Goal: Task Accomplishment & Management: Manage account settings

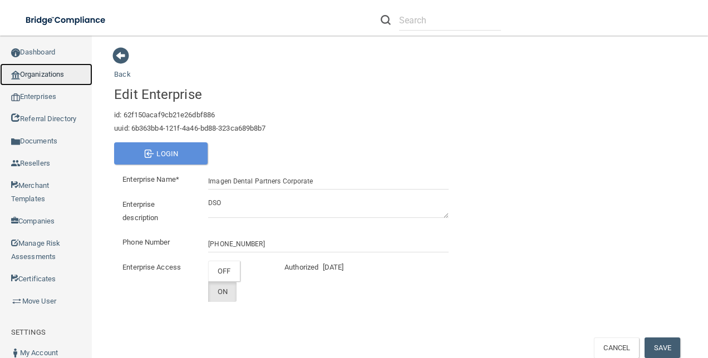
click at [42, 76] on link "Organizations" at bounding box center [46, 74] width 92 height 22
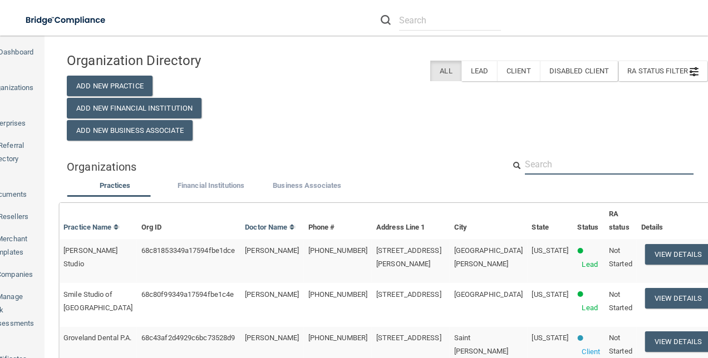
click at [558, 159] on input "text" at bounding box center [609, 164] width 169 height 21
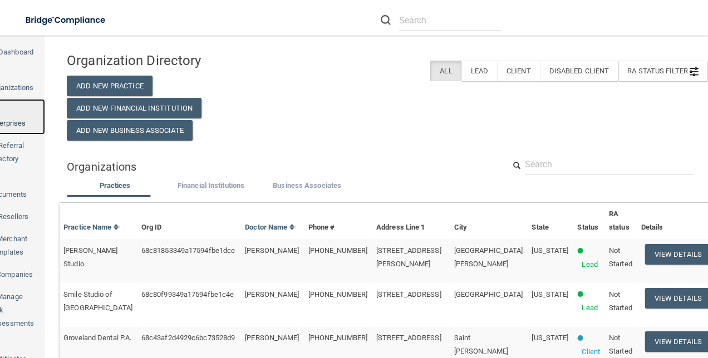
click at [42, 99] on link "Enterprises" at bounding box center [11, 117] width 67 height 36
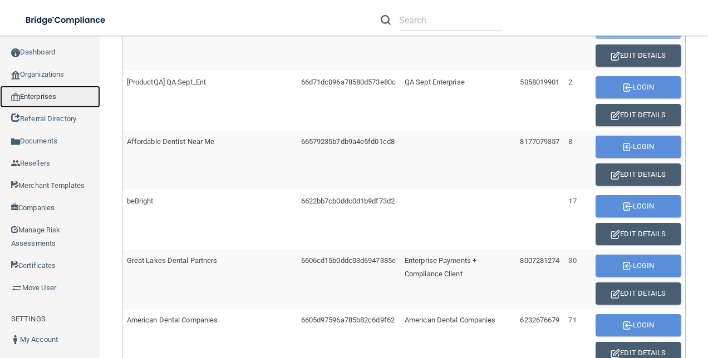
scroll to position [484, 0]
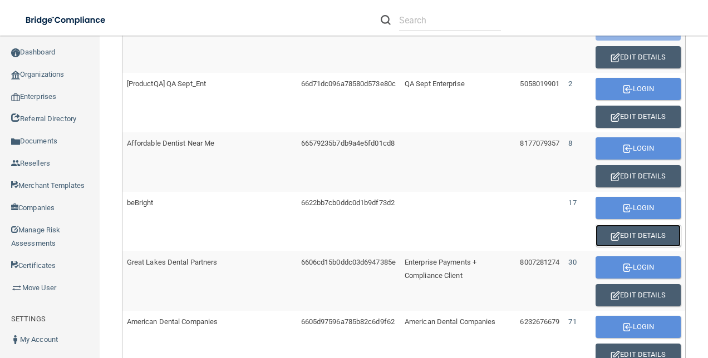
click at [629, 229] on button "Edit Details" at bounding box center [638, 236] width 85 height 22
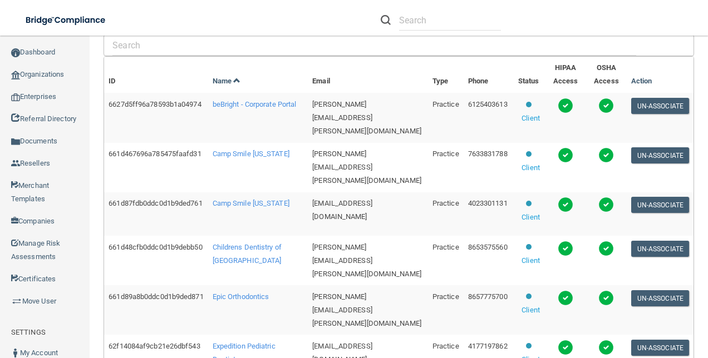
scroll to position [212, 0]
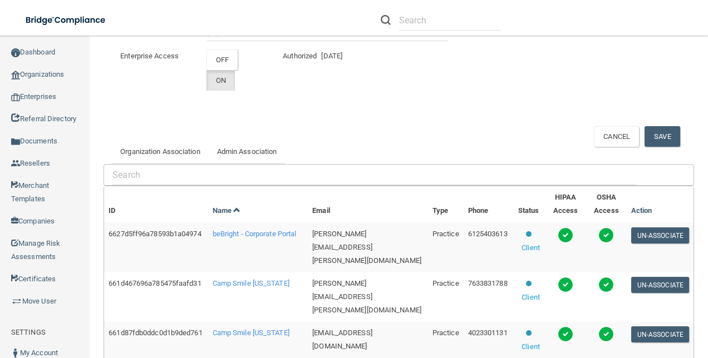
click at [233, 253] on td "beBright - Corporate Portal" at bounding box center [258, 248] width 100 height 50
click at [240, 240] on td "beBright - Corporate Portal" at bounding box center [258, 248] width 100 height 50
click at [237, 238] on span "beBright - Corporate Portal" at bounding box center [255, 234] width 84 height 8
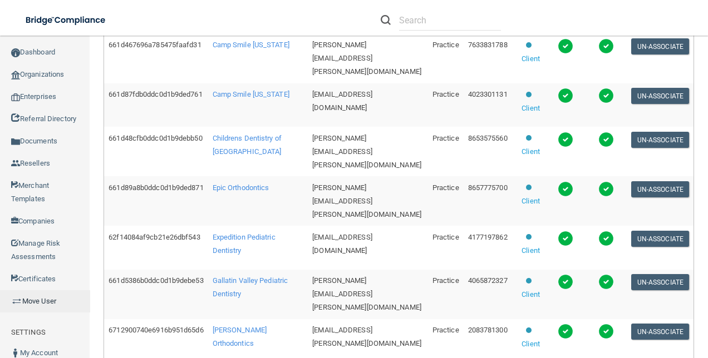
scroll to position [490, 0]
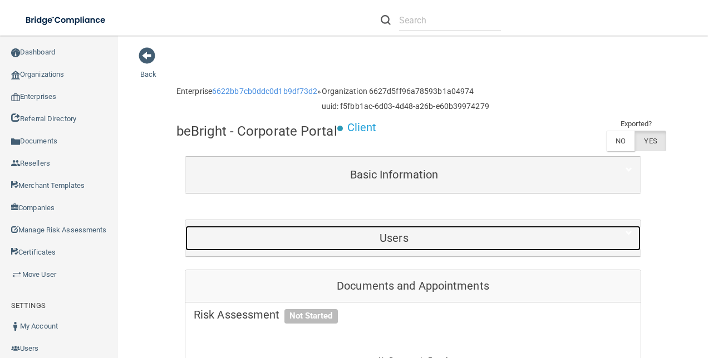
click at [431, 227] on div "Users" at bounding box center [393, 238] width 417 height 25
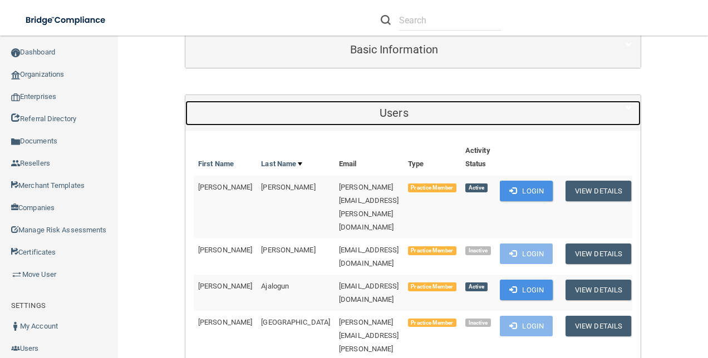
scroll to position [223, 0]
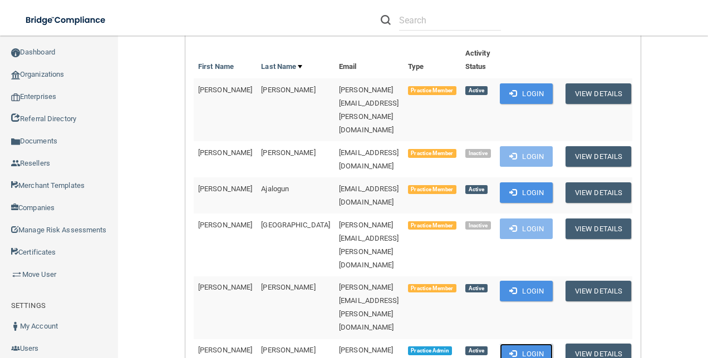
click at [520, 344] on button "Login" at bounding box center [526, 354] width 53 height 21
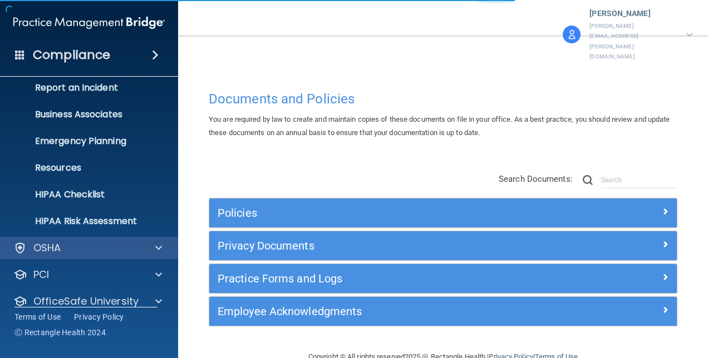
scroll to position [104, 0]
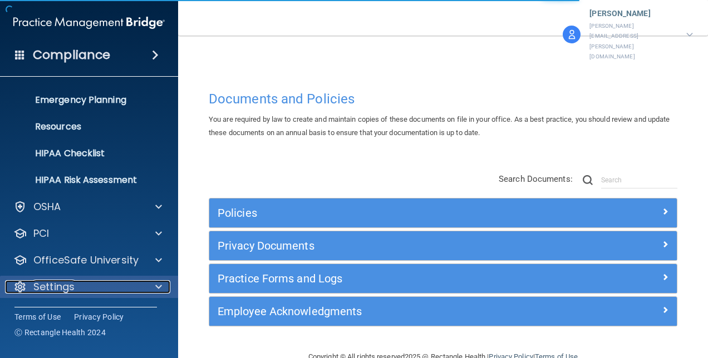
click at [104, 283] on div "Settings" at bounding box center [74, 287] width 138 height 13
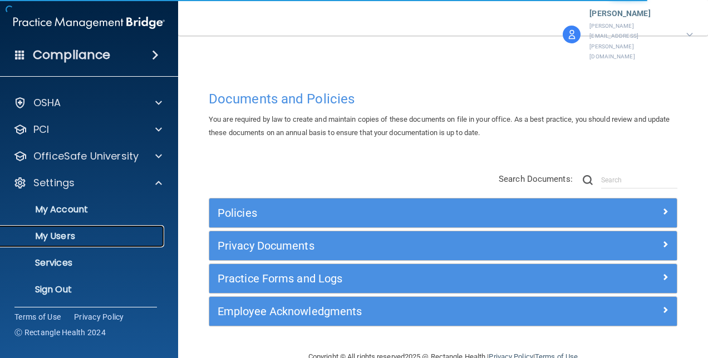
click at [68, 233] on p "My Users" at bounding box center [83, 236] width 152 height 11
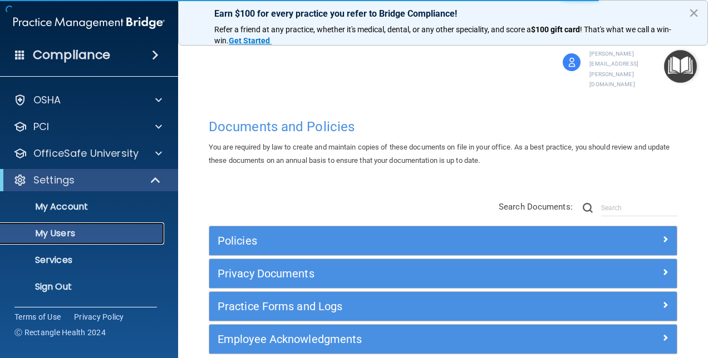
scroll to position [23, 0]
select select "20"
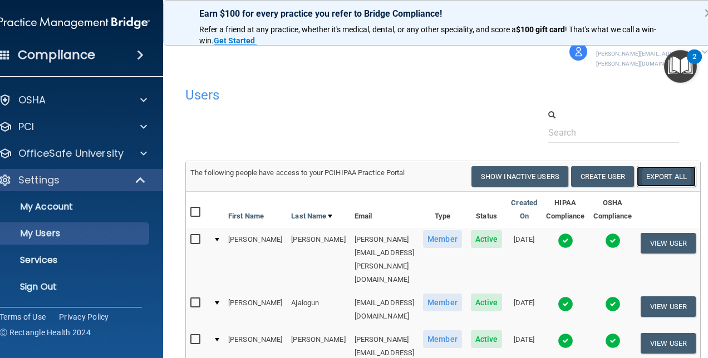
click at [669, 166] on link "Export All" at bounding box center [666, 176] width 59 height 21
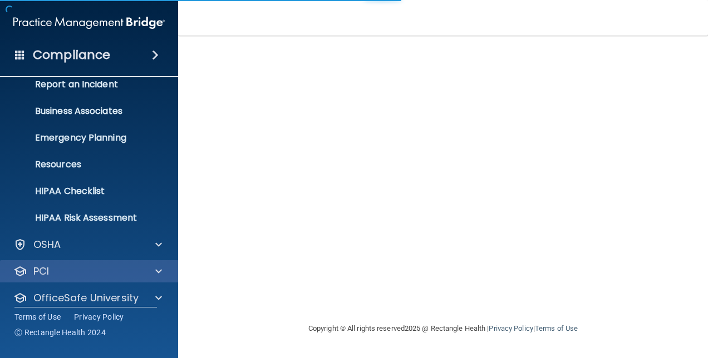
scroll to position [104, 0]
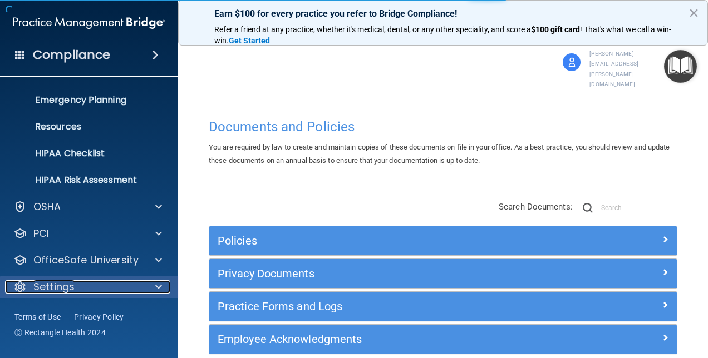
click at [130, 282] on div "Settings" at bounding box center [74, 287] width 138 height 13
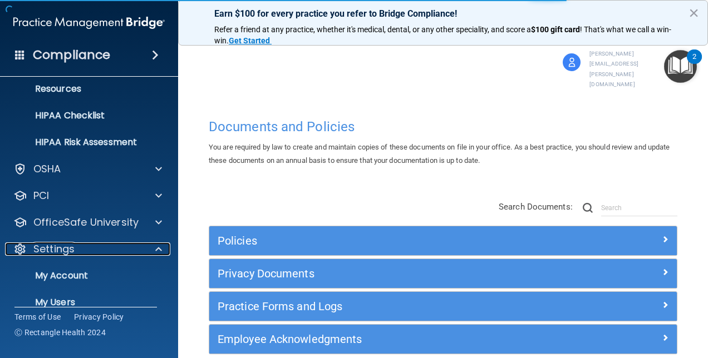
scroll to position [210, 0]
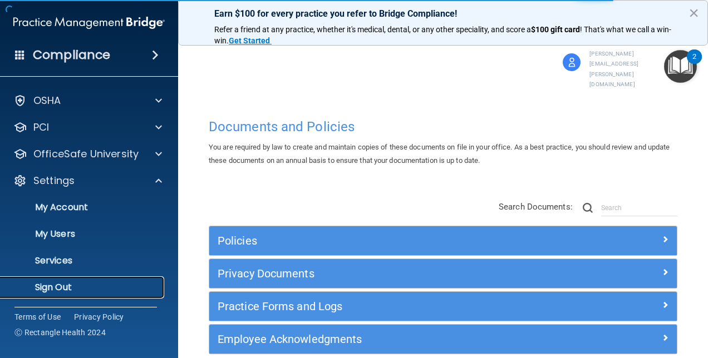
click at [68, 289] on p "Sign Out" at bounding box center [83, 287] width 152 height 11
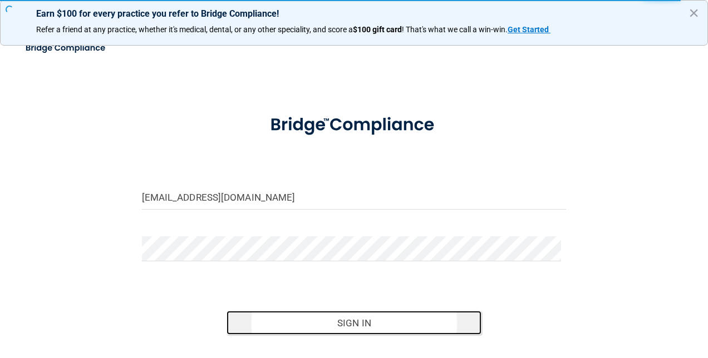
click at [317, 316] on button "Sign In" at bounding box center [354, 323] width 255 height 24
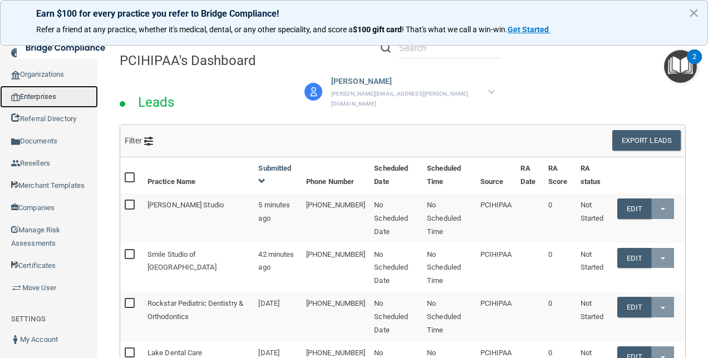
click at [51, 98] on link "Enterprises" at bounding box center [49, 97] width 98 height 22
click at [56, 92] on link "Enterprises" at bounding box center [49, 97] width 98 height 22
click at [46, 106] on link "Enterprises" at bounding box center [49, 97] width 98 height 22
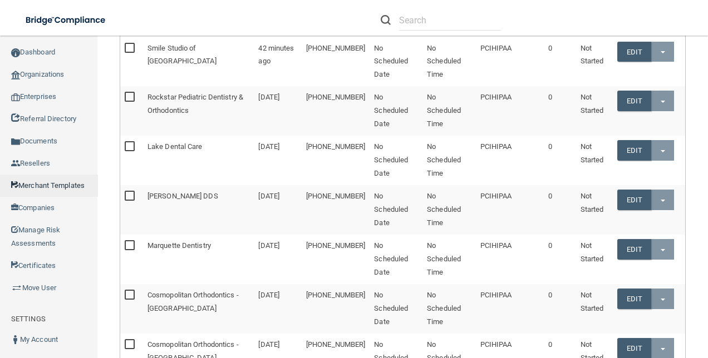
scroll to position [278, 0]
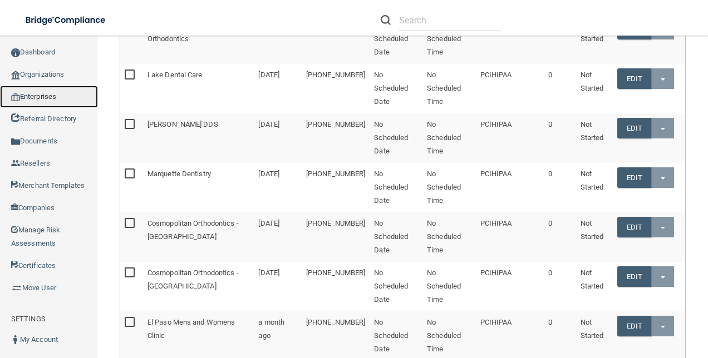
click at [50, 98] on link "Enterprises" at bounding box center [49, 97] width 98 height 22
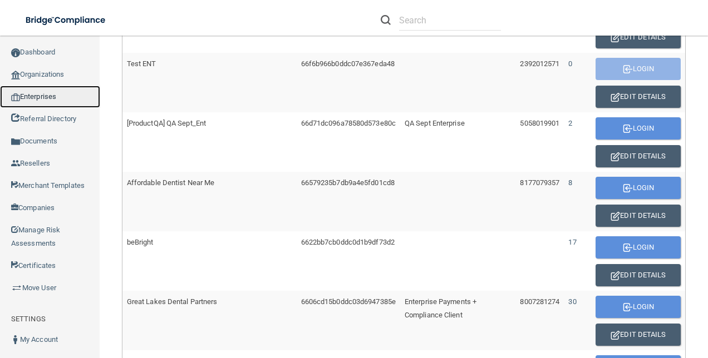
scroll to position [500, 0]
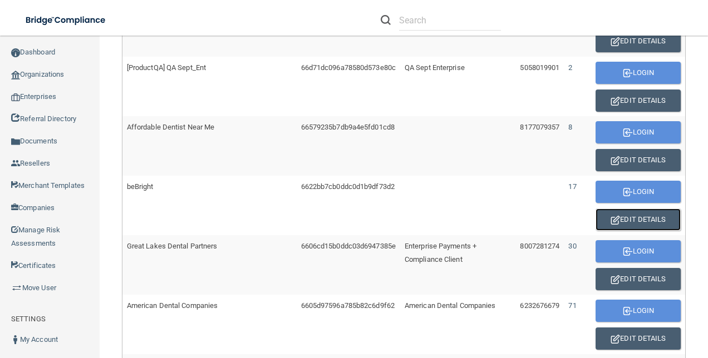
click at [612, 214] on button "Edit Details" at bounding box center [638, 220] width 85 height 22
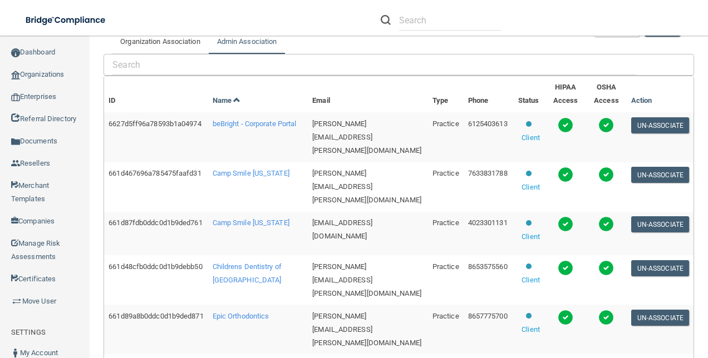
scroll to position [185, 0]
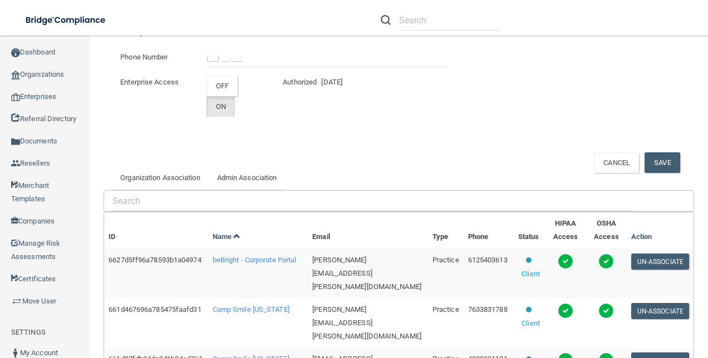
click at [244, 313] on td "Camp Smile [US_STATE]" at bounding box center [258, 324] width 100 height 50
click at [245, 308] on span "Camp Smile [US_STATE]" at bounding box center [251, 310] width 77 height 8
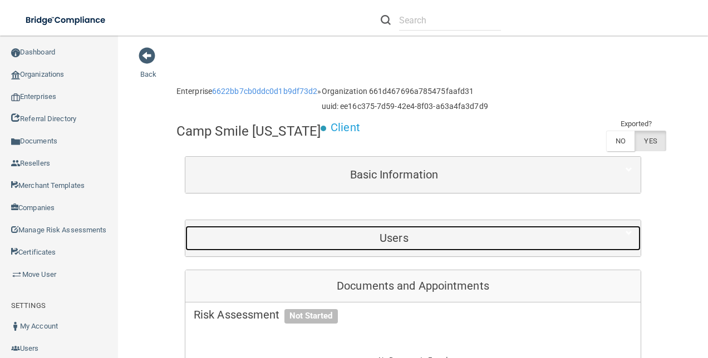
click at [439, 232] on h5 "Users" at bounding box center [394, 238] width 401 height 12
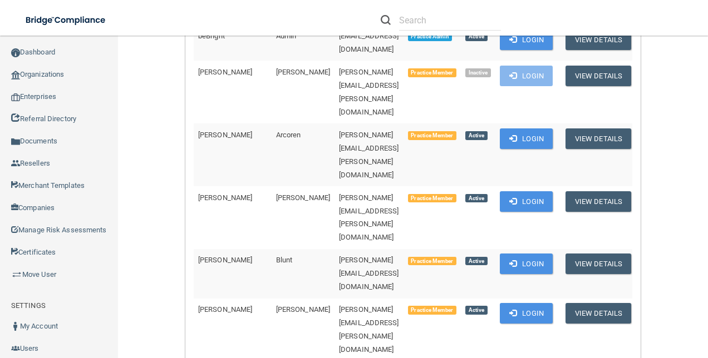
scroll to position [223, 0]
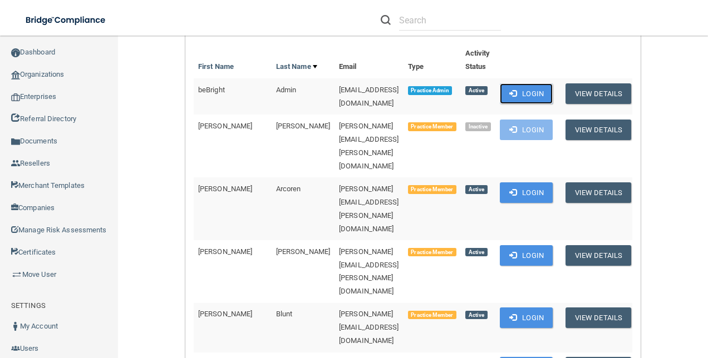
click at [538, 91] on button "Login" at bounding box center [526, 93] width 53 height 21
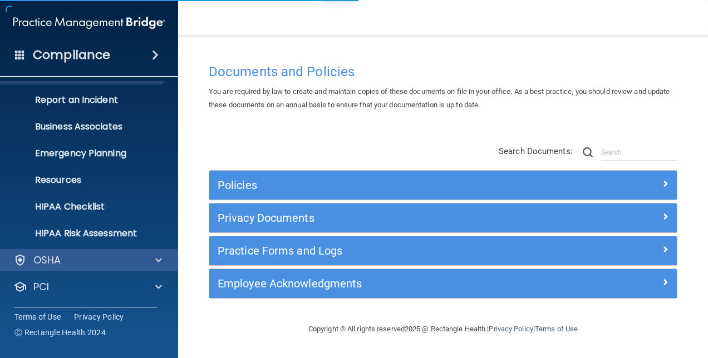
scroll to position [104, 0]
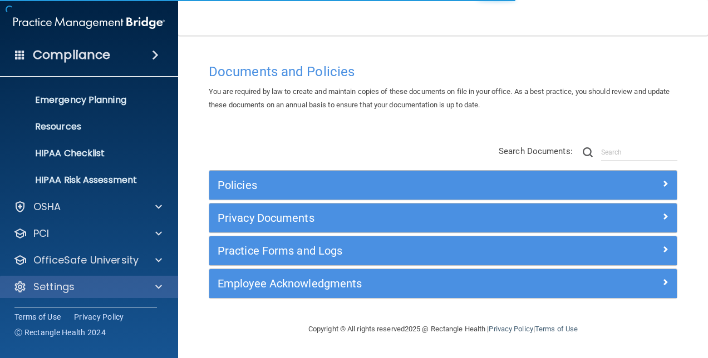
click at [107, 279] on div "Settings" at bounding box center [89, 287] width 179 height 22
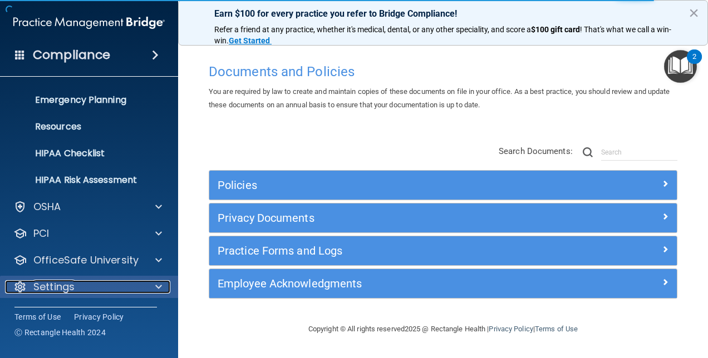
click at [120, 291] on div "Settings" at bounding box center [74, 287] width 138 height 13
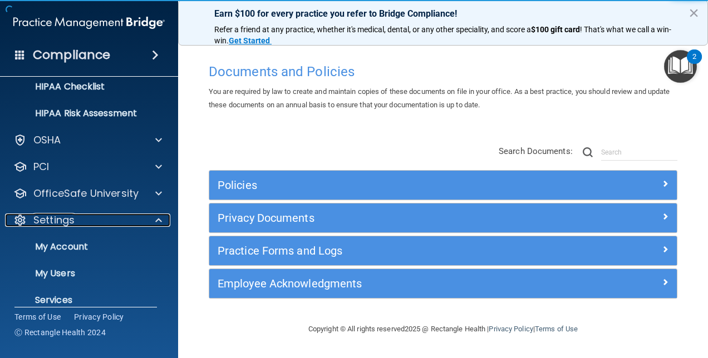
scroll to position [210, 0]
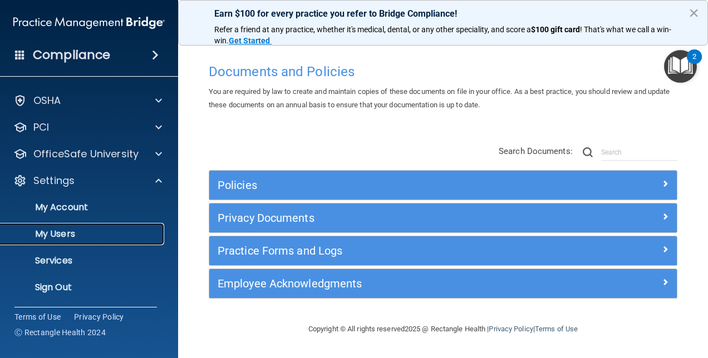
click at [63, 230] on p "My Users" at bounding box center [83, 234] width 152 height 11
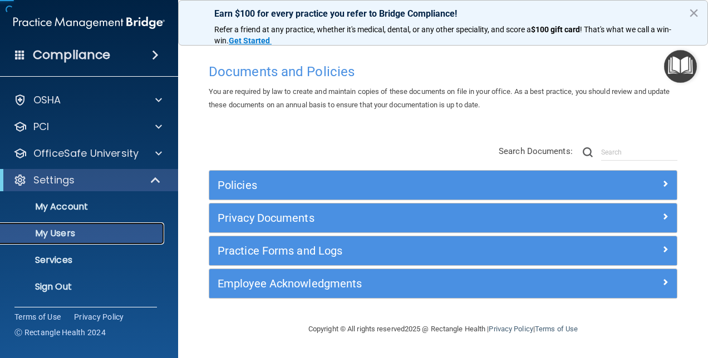
scroll to position [23, 0]
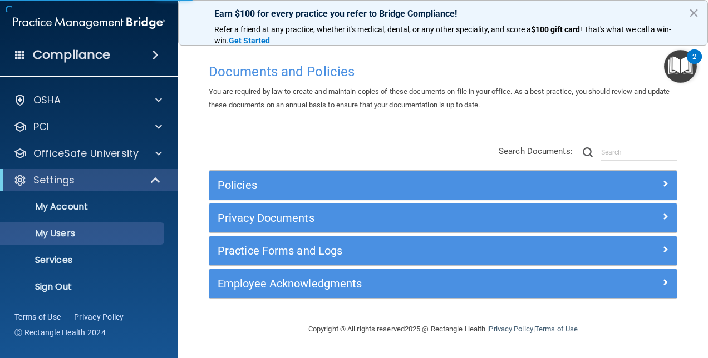
select select "20"
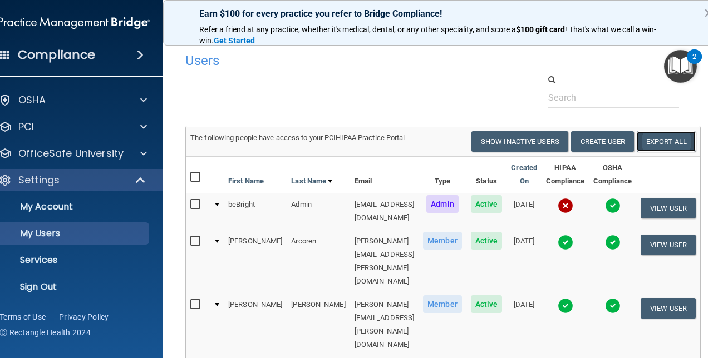
click at [671, 142] on link "Export All" at bounding box center [666, 141] width 59 height 21
click at [573, 204] on img at bounding box center [566, 206] width 16 height 16
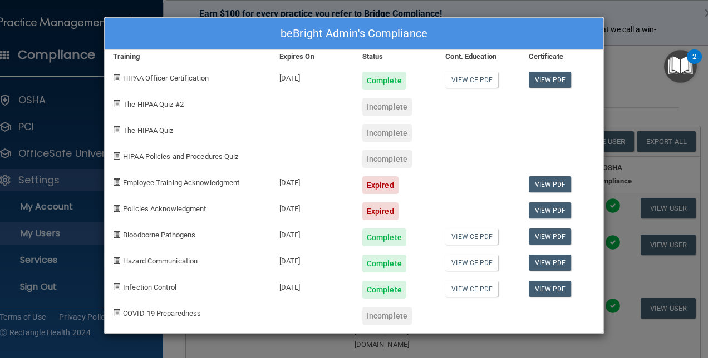
click at [627, 87] on div "beBright Admin's Compliance Training Expires On Status Cont. Education Certific…" at bounding box center [354, 179] width 708 height 358
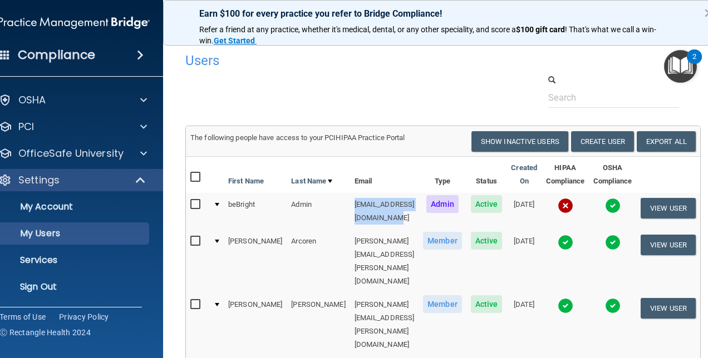
drag, startPoint x: 398, startPoint y: 203, endPoint x: 293, endPoint y: 205, distance: 104.7
click at [350, 205] on td "[EMAIL_ADDRESS][DOMAIN_NAME]" at bounding box center [384, 211] width 69 height 37
drag, startPoint x: 293, startPoint y: 205, endPoint x: 302, endPoint y: 205, distance: 8.9
copy td "[EMAIL_ADDRESS][DOMAIN_NAME]"
drag, startPoint x: 585, startPoint y: 205, endPoint x: 579, endPoint y: 205, distance: 6.1
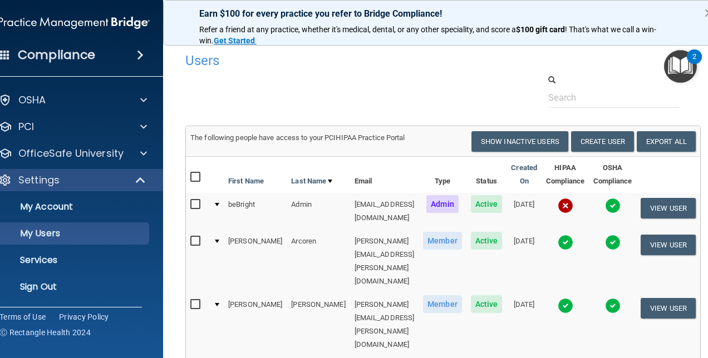
click at [583, 205] on td at bounding box center [565, 211] width 47 height 37
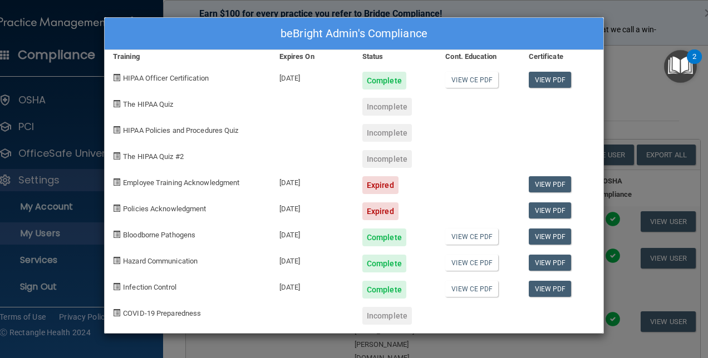
click at [621, 96] on div "beBright Admin's Compliance Training Expires On Status Cont. Education Certific…" at bounding box center [354, 179] width 708 height 358
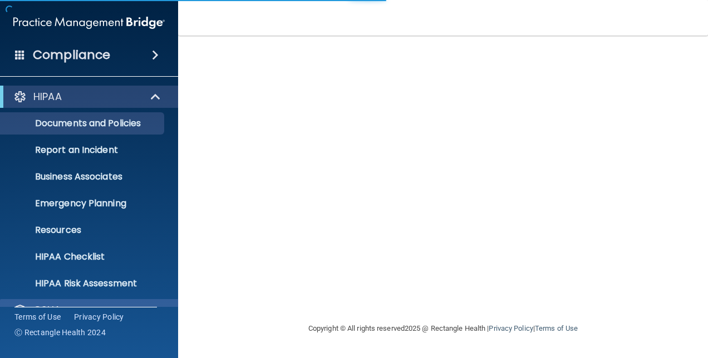
scroll to position [104, 0]
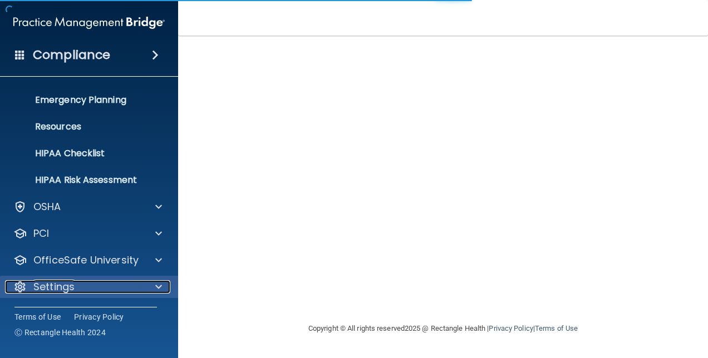
click at [115, 290] on div "Settings" at bounding box center [74, 287] width 138 height 13
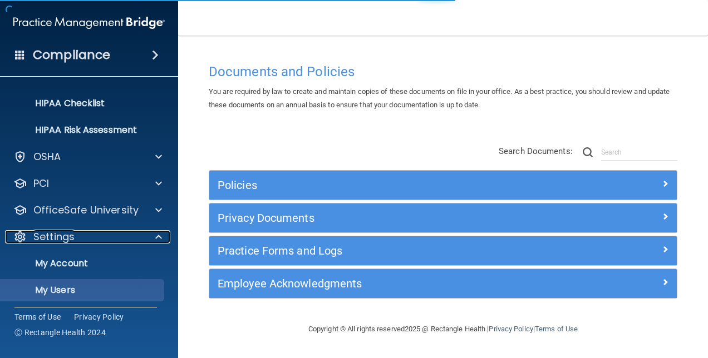
scroll to position [209, 0]
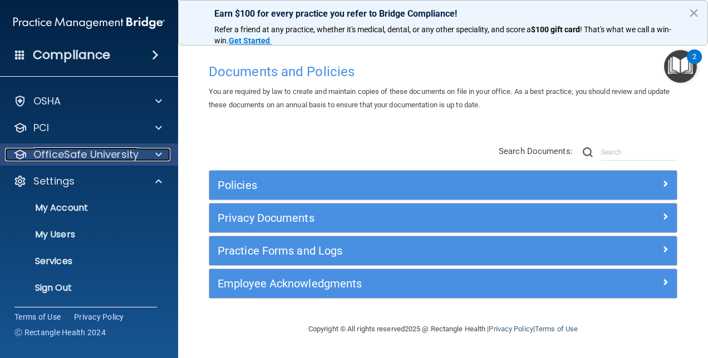
click at [136, 150] on p "OfficeSafe University" at bounding box center [85, 154] width 105 height 13
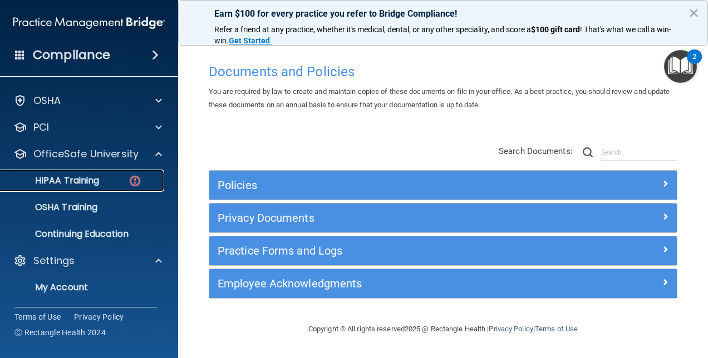
click at [104, 182] on div "HIPAA Training" at bounding box center [83, 180] width 152 height 11
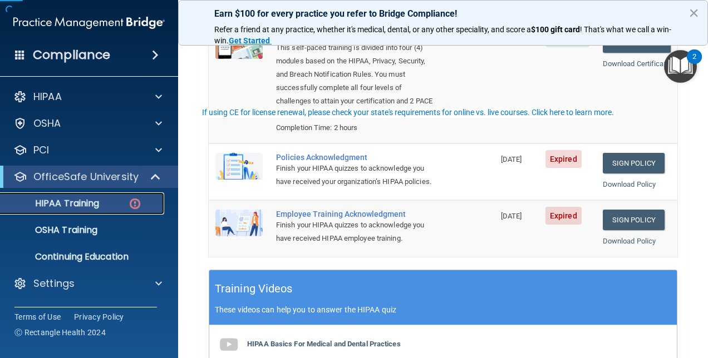
scroll to position [223, 0]
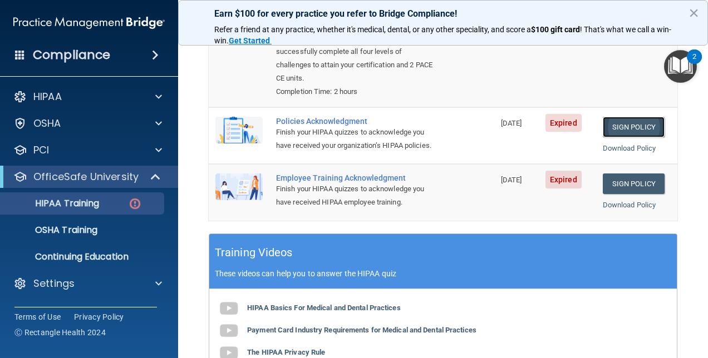
click at [632, 117] on link "Sign Policy" at bounding box center [634, 127] width 62 height 21
click at [620, 174] on link "Sign Policy" at bounding box center [634, 184] width 62 height 21
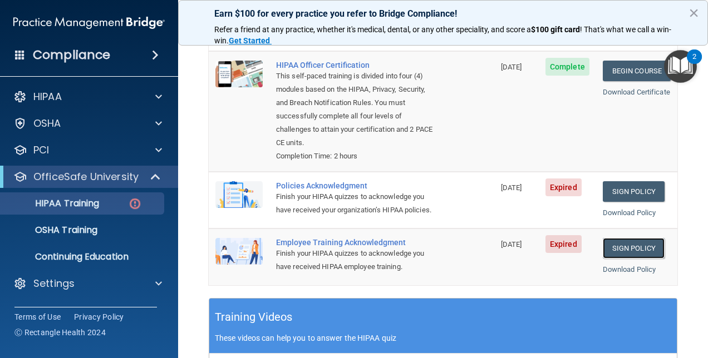
scroll to position [0, 0]
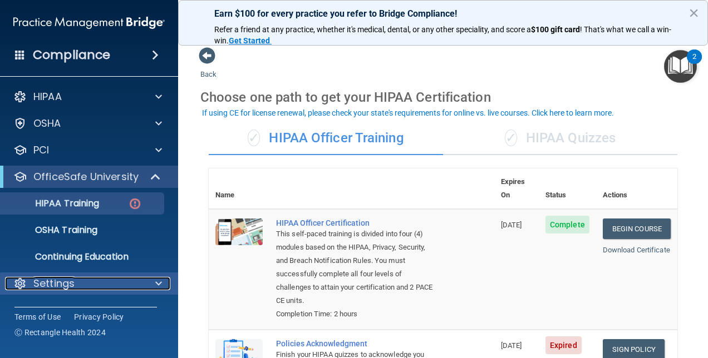
click at [140, 284] on div "Settings" at bounding box center [74, 283] width 138 height 13
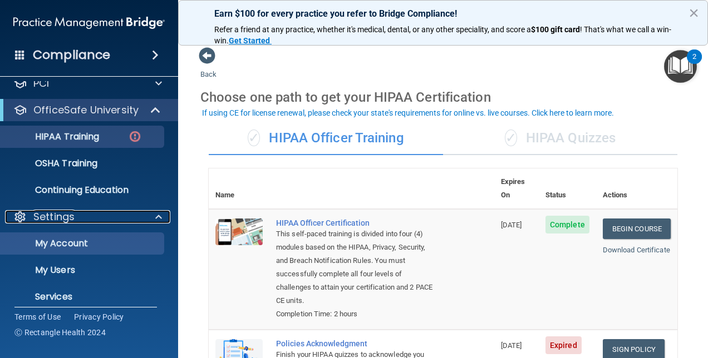
scroll to position [104, 0]
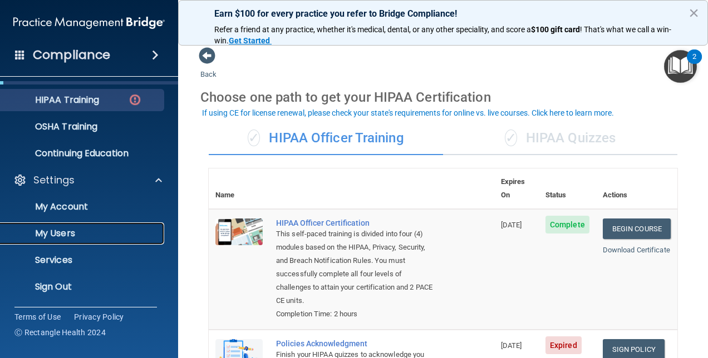
click at [61, 231] on p "My Users" at bounding box center [83, 233] width 152 height 11
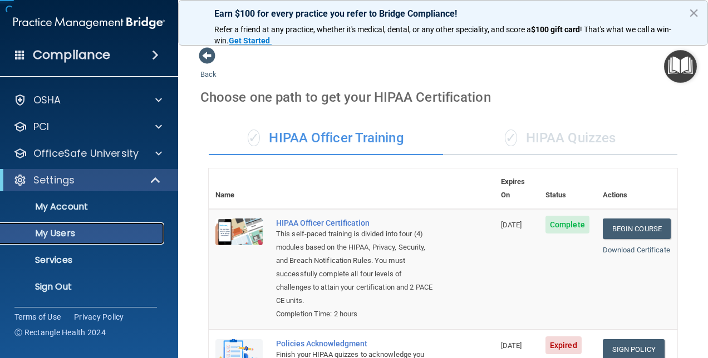
scroll to position [23, 0]
select select "20"
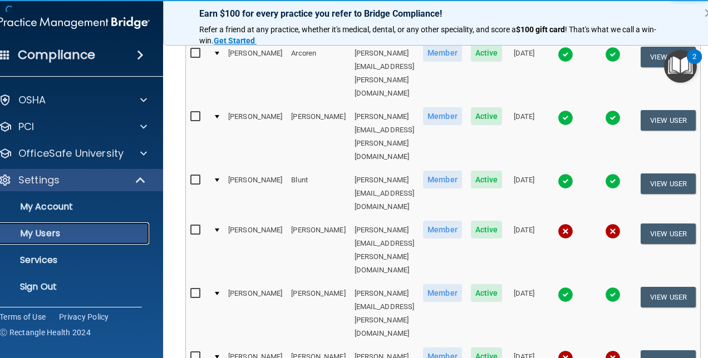
scroll to position [56, 0]
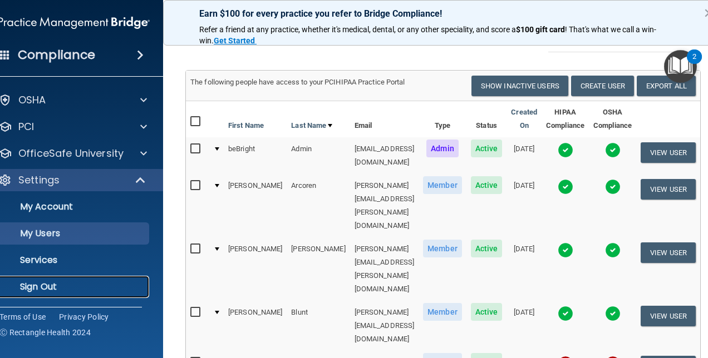
click at [45, 288] on p "Sign Out" at bounding box center [68, 287] width 152 height 11
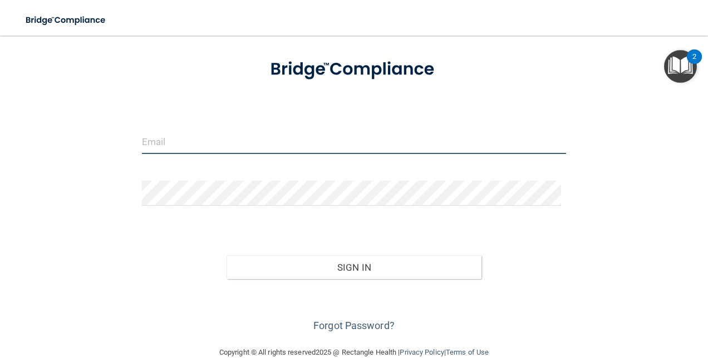
type input "agrantz@rectanglehealth.com"
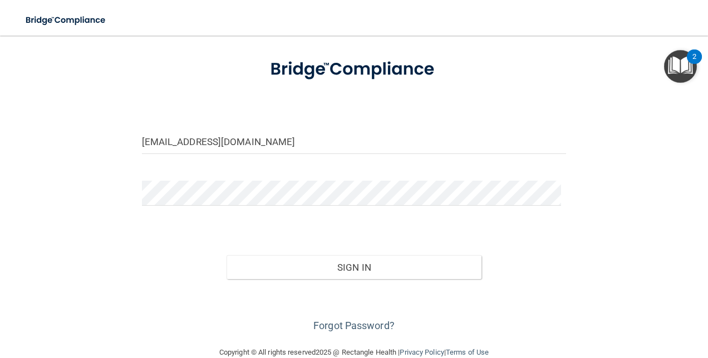
scroll to position [42, 0]
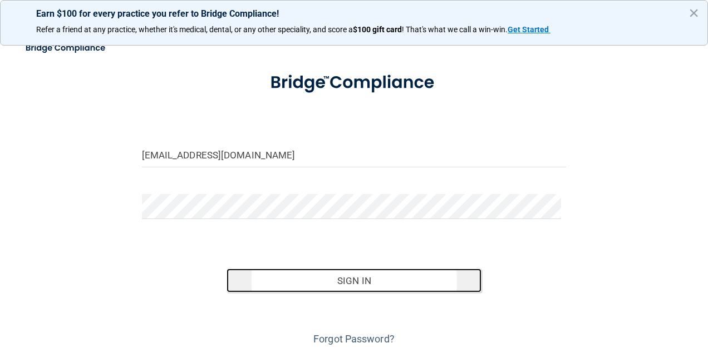
click at [374, 277] on button "Sign In" at bounding box center [354, 281] width 255 height 24
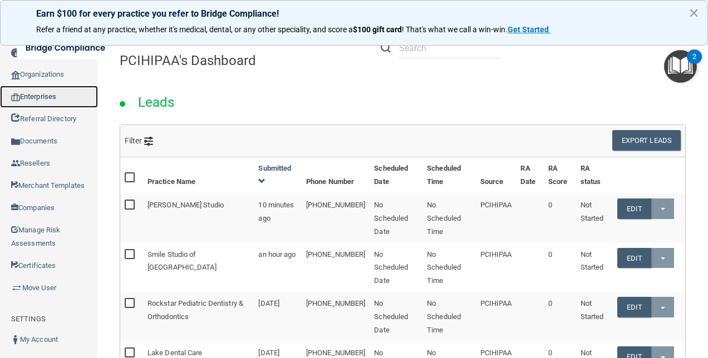
click at [59, 98] on link "Enterprises" at bounding box center [49, 97] width 98 height 22
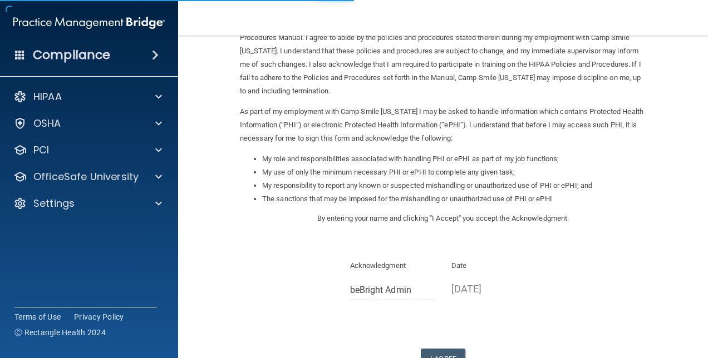
scroll to position [151, 0]
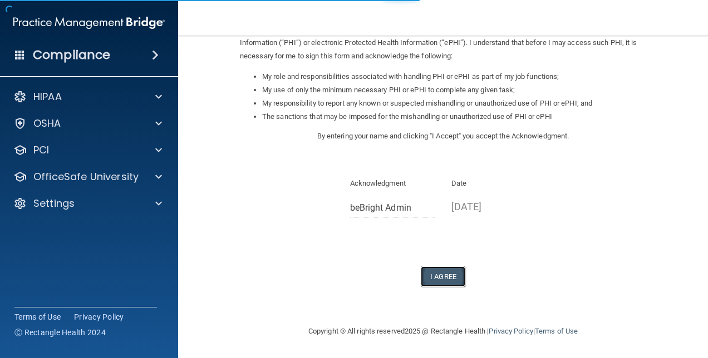
click at [434, 276] on button "I Agree" at bounding box center [443, 277] width 45 height 21
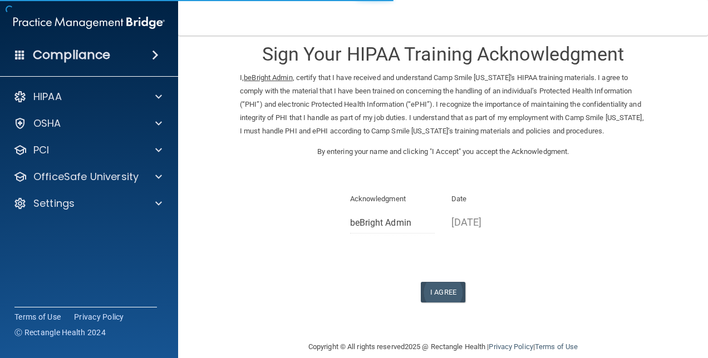
scroll to position [44, 0]
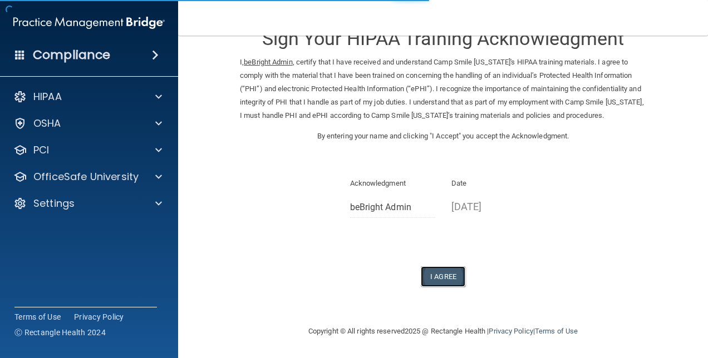
click at [440, 273] on button "I Agree" at bounding box center [443, 277] width 45 height 21
